Goal: Task Accomplishment & Management: Use online tool/utility

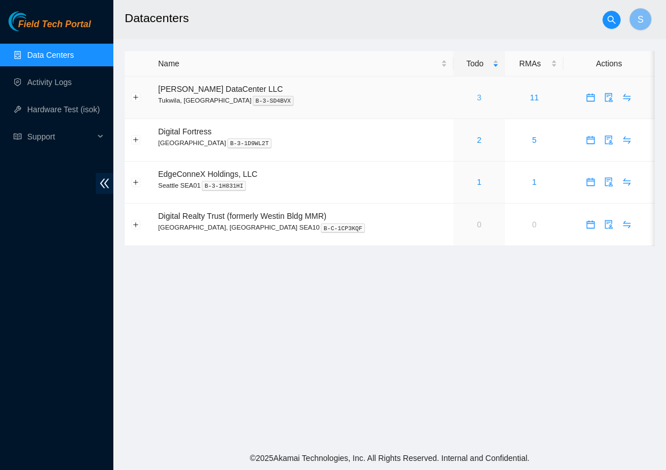
click at [477, 101] on link "3" at bounding box center [479, 97] width 5 height 9
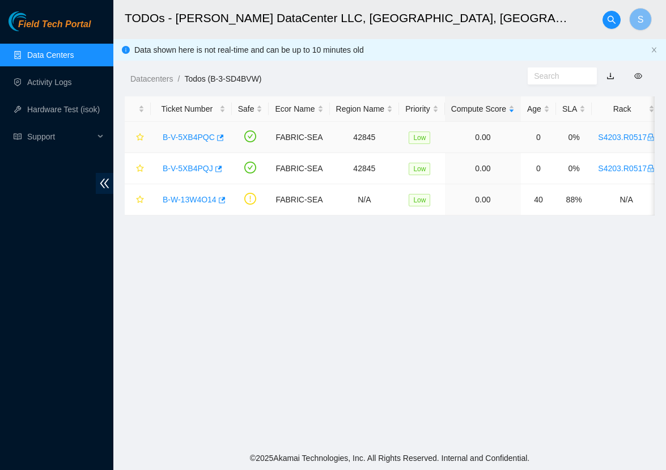
click at [204, 138] on link "B-V-5XB4PQC" at bounding box center [189, 137] width 52 height 9
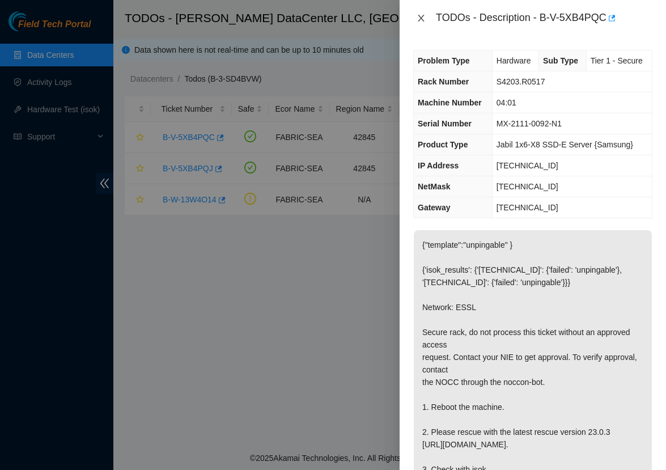
click at [419, 17] on icon "close" at bounding box center [420, 18] width 9 height 9
click at [419, 17] on div "TODOs - Description - B-V-5XB4PQC Problem Type Hardware Sub Type Tier 1 - Secur…" at bounding box center [333, 235] width 666 height 470
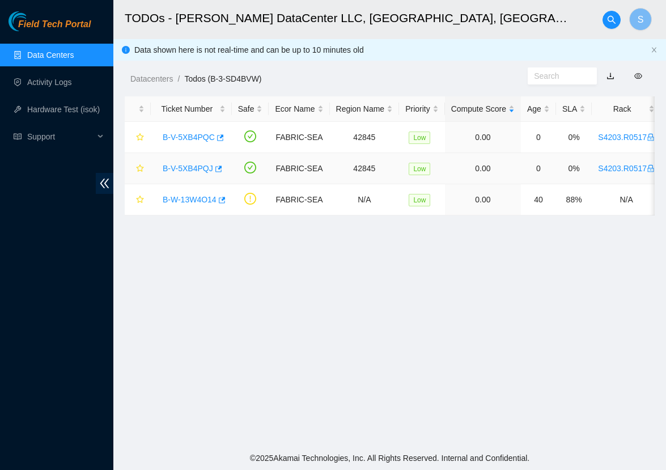
click at [185, 166] on link "B-V-5XB4PQJ" at bounding box center [188, 168] width 50 height 9
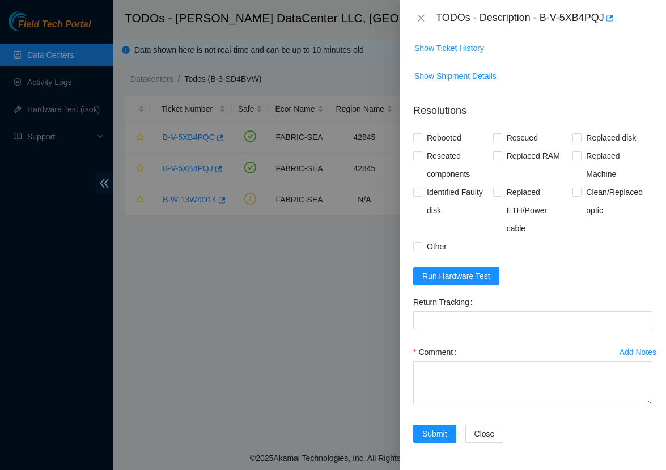
scroll to position [525, 0]
click at [468, 279] on span "Run Hardware Test" at bounding box center [456, 276] width 68 height 12
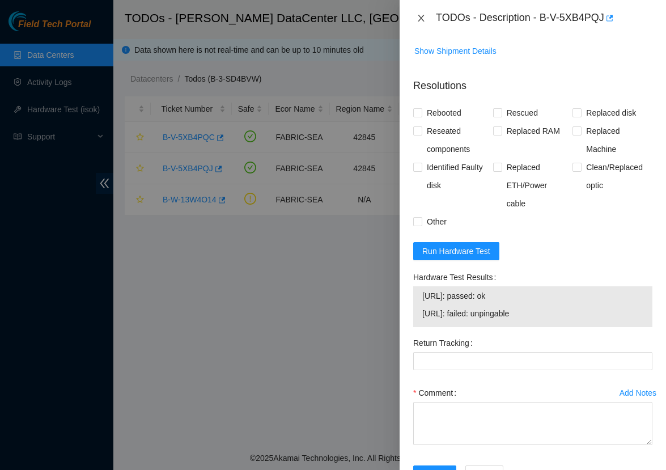
click at [420, 19] on icon "close" at bounding box center [421, 18] width 6 height 7
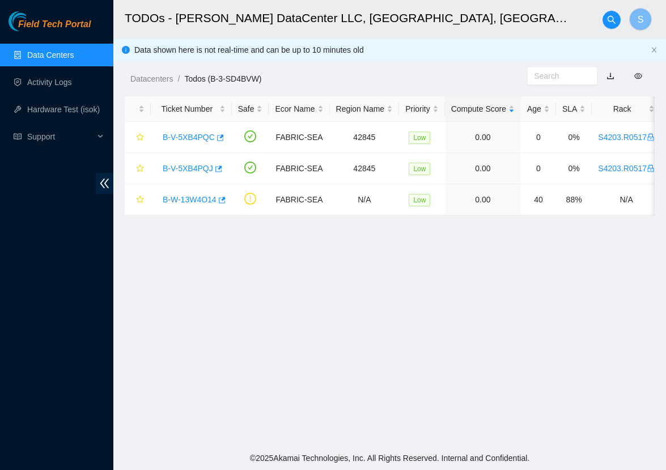
scroll to position [181, 0]
click at [205, 135] on link "B-V-5XB4PQC" at bounding box center [189, 137] width 52 height 9
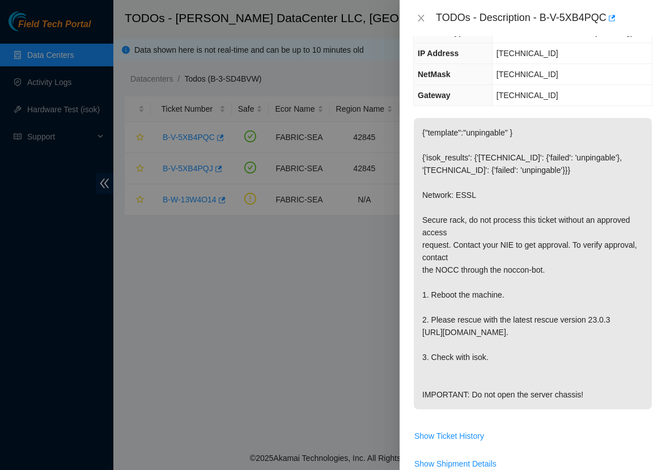
scroll to position [103, 0]
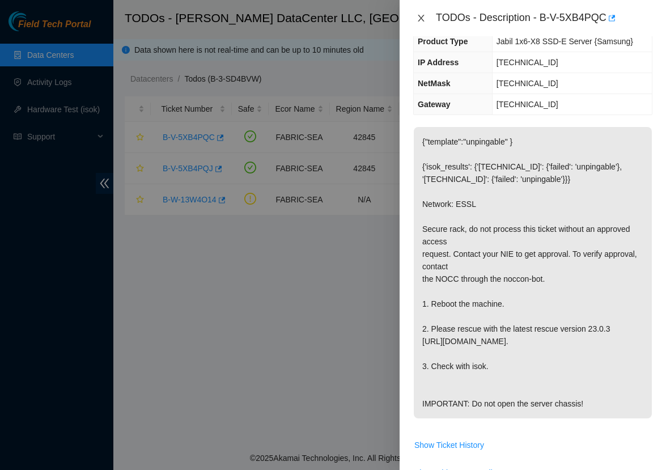
click at [419, 18] on icon "close" at bounding box center [420, 18] width 9 height 9
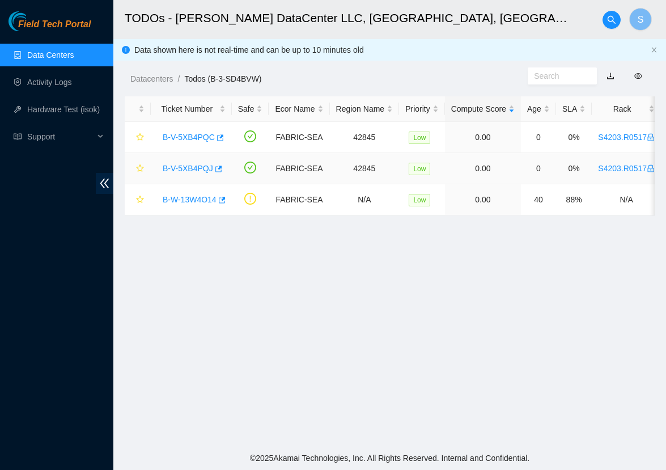
click at [202, 163] on div "B-V-5XB4PQJ" at bounding box center [191, 168] width 69 height 18
click at [199, 169] on link "B-V-5XB4PQJ" at bounding box center [188, 168] width 50 height 9
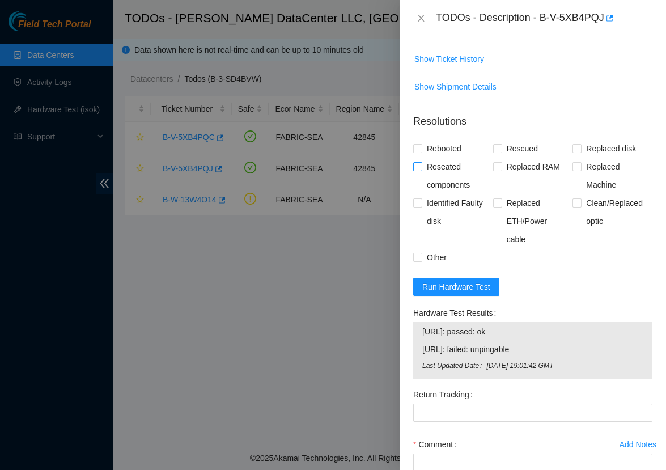
scroll to position [504, 0]
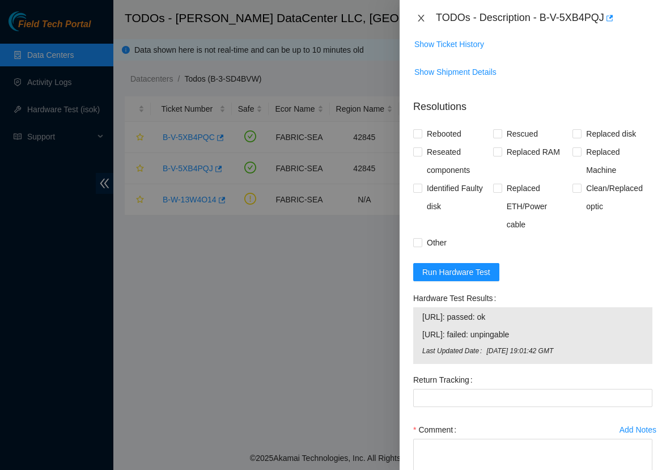
click at [420, 15] on icon "close" at bounding box center [420, 18] width 9 height 9
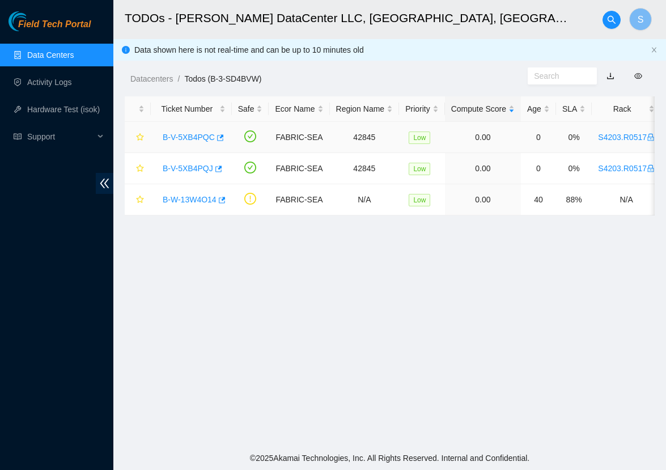
click at [186, 138] on link "B-V-5XB4PQC" at bounding box center [189, 137] width 52 height 9
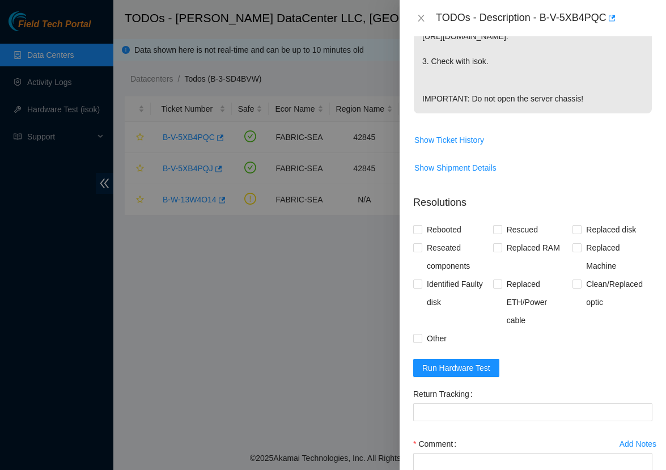
scroll to position [414, 0]
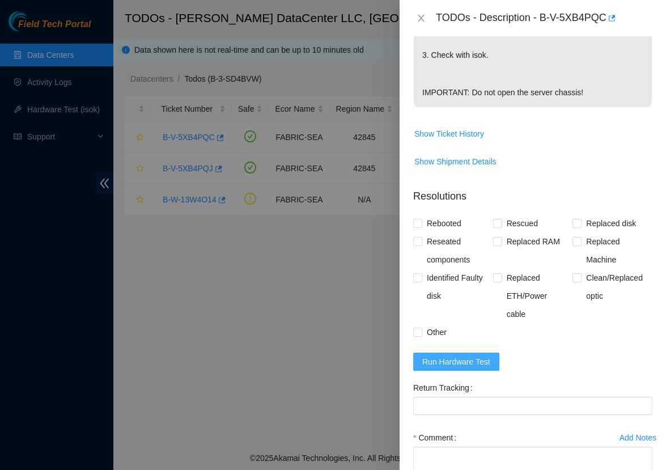
click at [458, 368] on span "Run Hardware Test" at bounding box center [456, 361] width 68 height 12
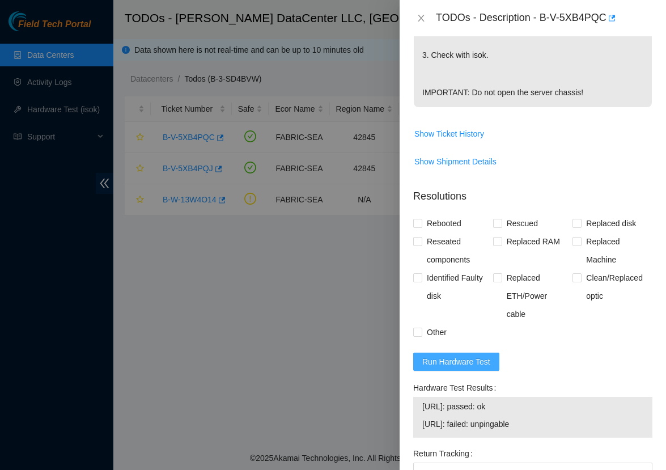
click at [461, 371] on button "Run Hardware Test" at bounding box center [456, 361] width 86 height 18
click at [421, 19] on icon "close" at bounding box center [420, 18] width 9 height 9
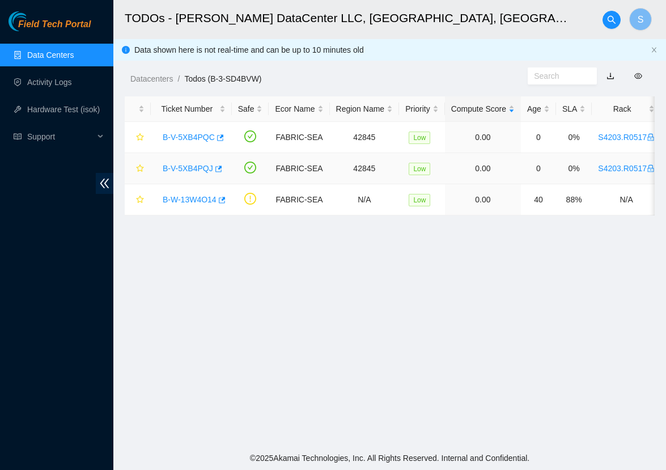
click at [203, 167] on link "B-V-5XB4PQJ" at bounding box center [188, 168] width 50 height 9
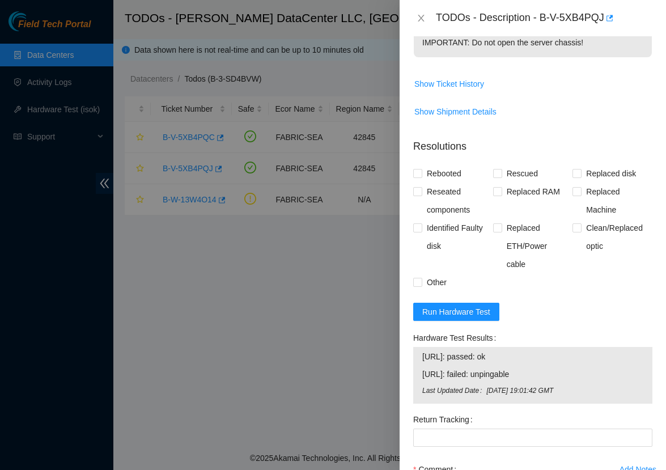
scroll to position [469, 0]
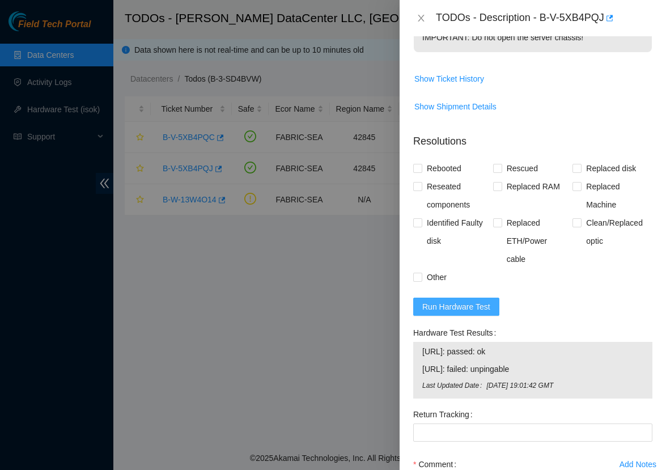
click at [447, 313] on span "Run Hardware Test" at bounding box center [456, 306] width 68 height 12
